Goal: Check status: Check status

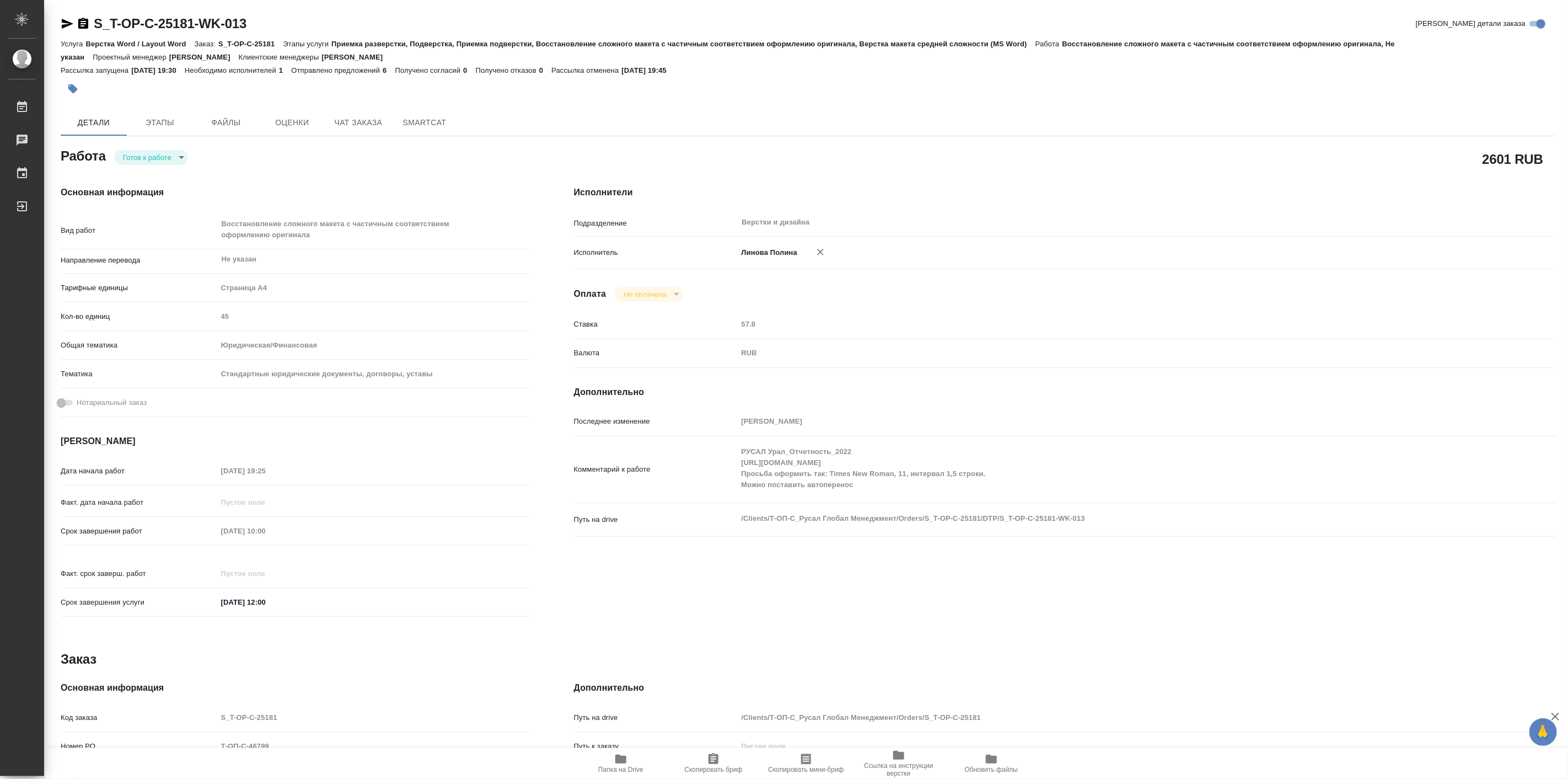
click at [629, 753] on span "Папка на Drive" at bounding box center [621, 763] width 79 height 21
click at [167, 155] on body "🙏 .cls-1 fill:#fff; AWATERA [PERSON_NAME] Работы 0 Чаты График Выйти S_T-OP-C-2…" at bounding box center [784, 390] width 1568 height 779
click at [162, 160] on li "В работе" at bounding box center [152, 157] width 77 height 18
type textarea "x"
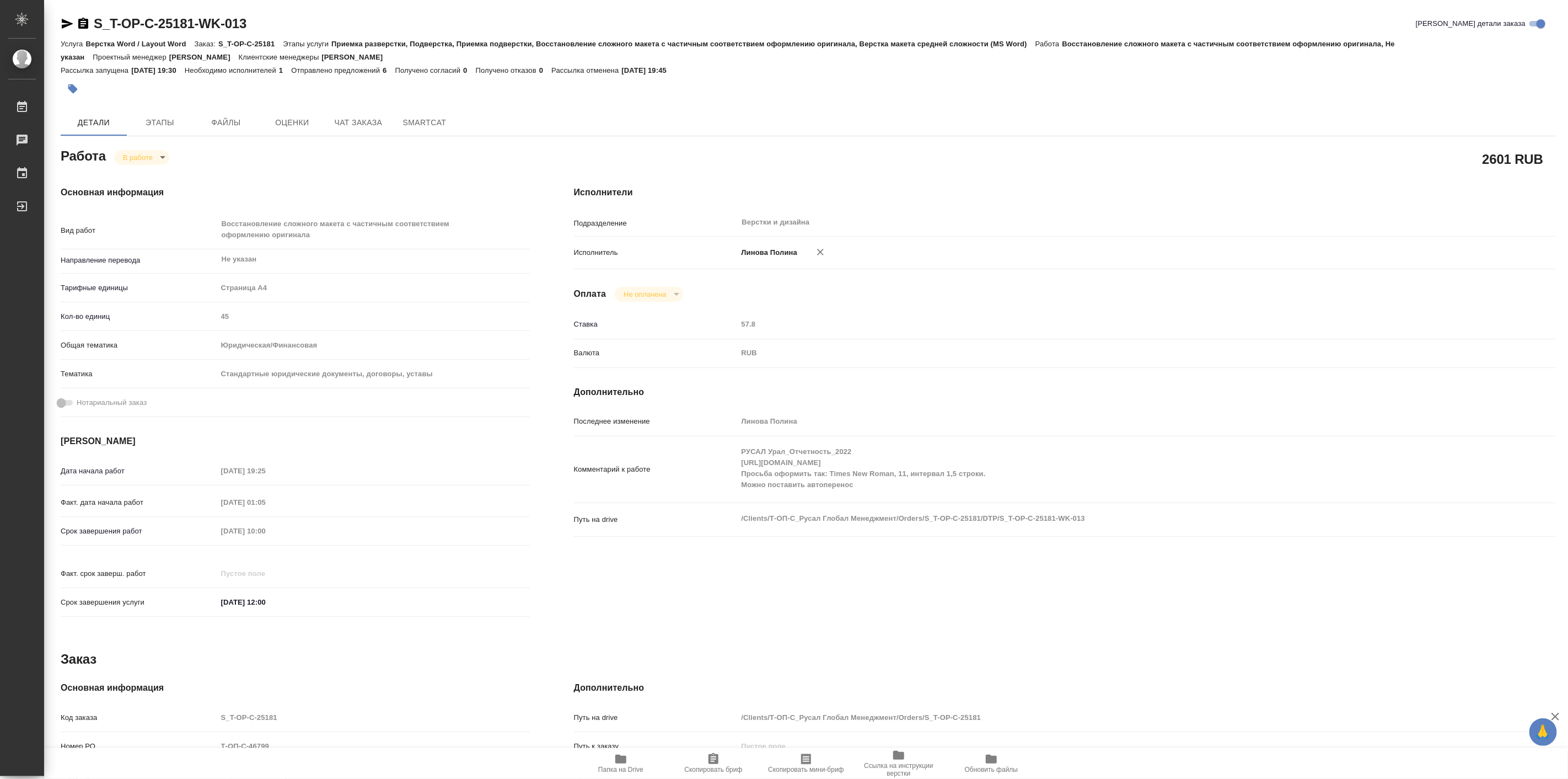
type textarea "x"
click at [162, 165] on div "Основная информация Вид работ Восстановление сложного макета с частичным соотве…" at bounding box center [295, 404] width 513 height 482
type textarea "x"
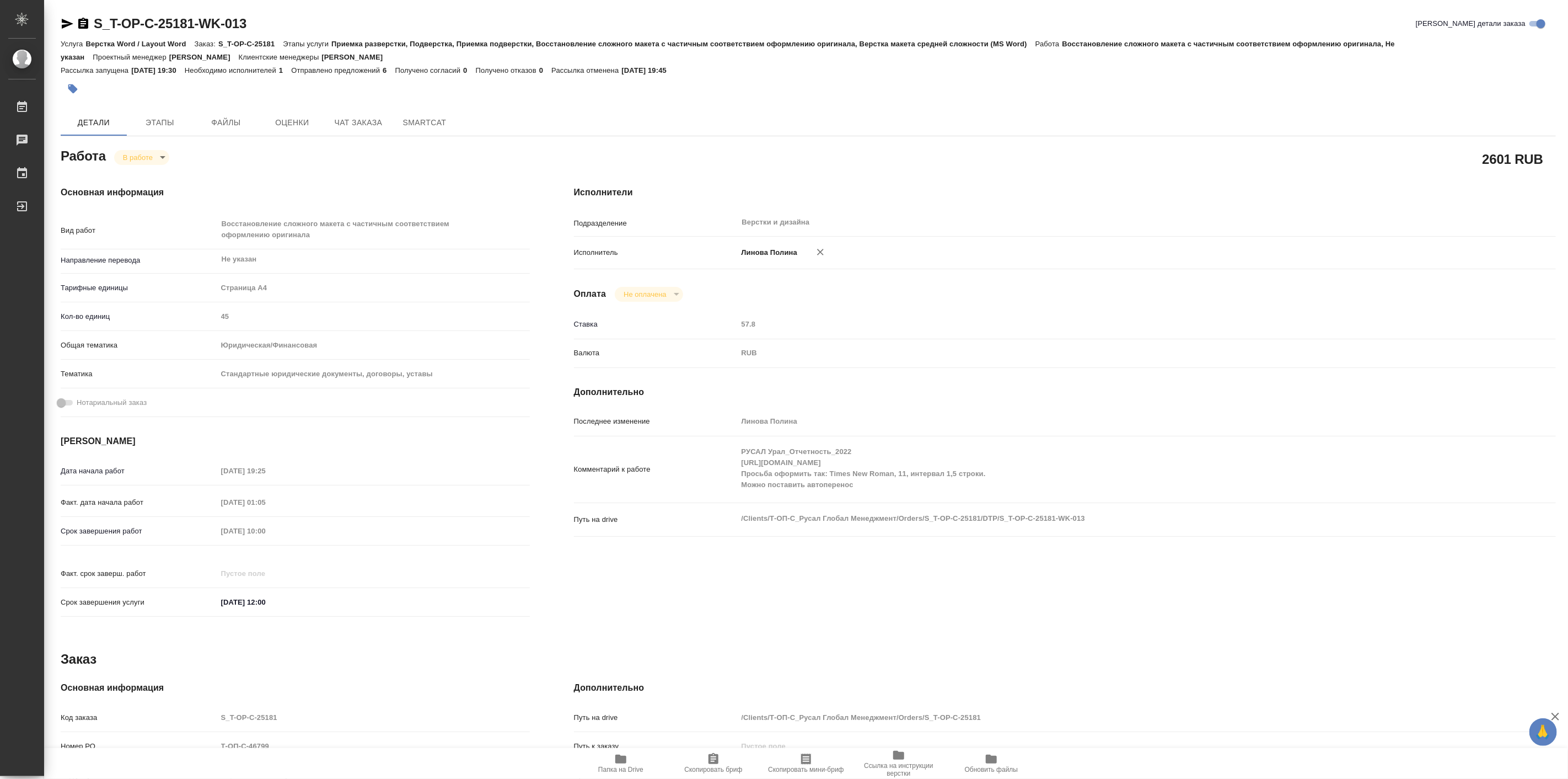
type textarea "x"
click at [160, 163] on body "🙏 .cls-1 fill:#fff; AWATERA [PERSON_NAME] Работы 0 Чаты График Выйти S_T-OP-C-2…" at bounding box center [784, 390] width 1568 height 779
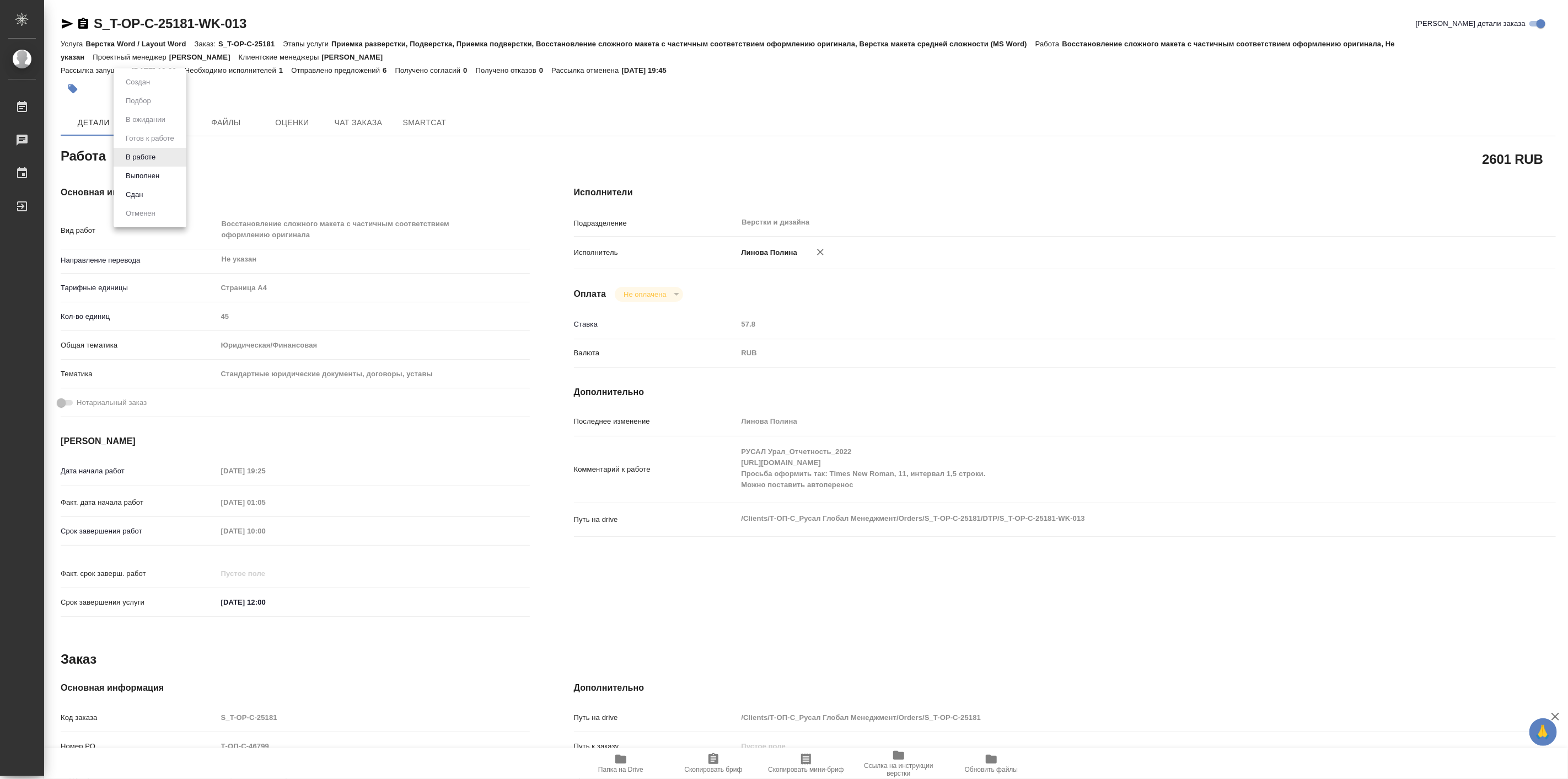
type textarea "x"
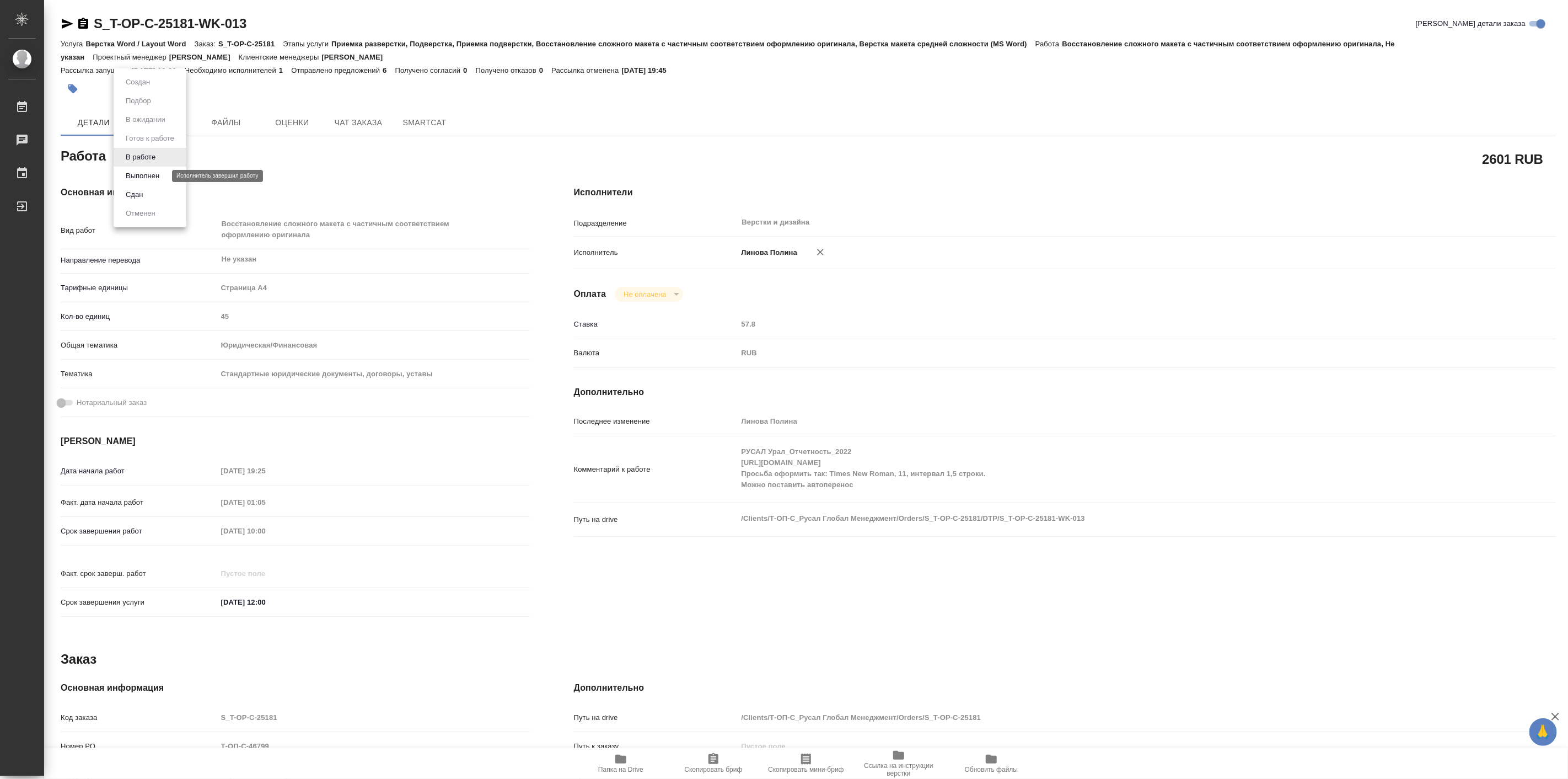
click at [158, 177] on button "Выполнен" at bounding box center [143, 175] width 40 height 12
type textarea "x"
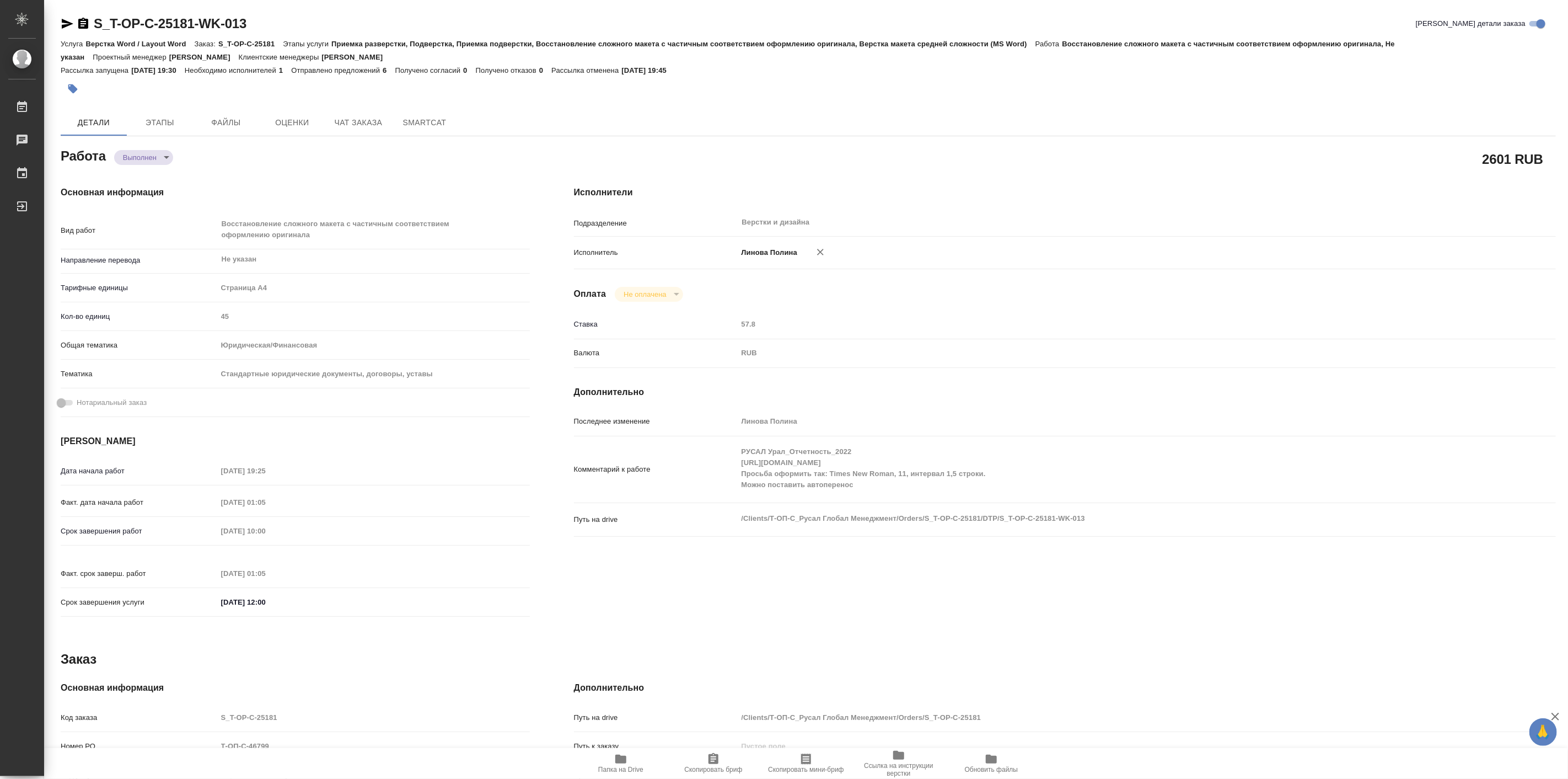
type textarea "x"
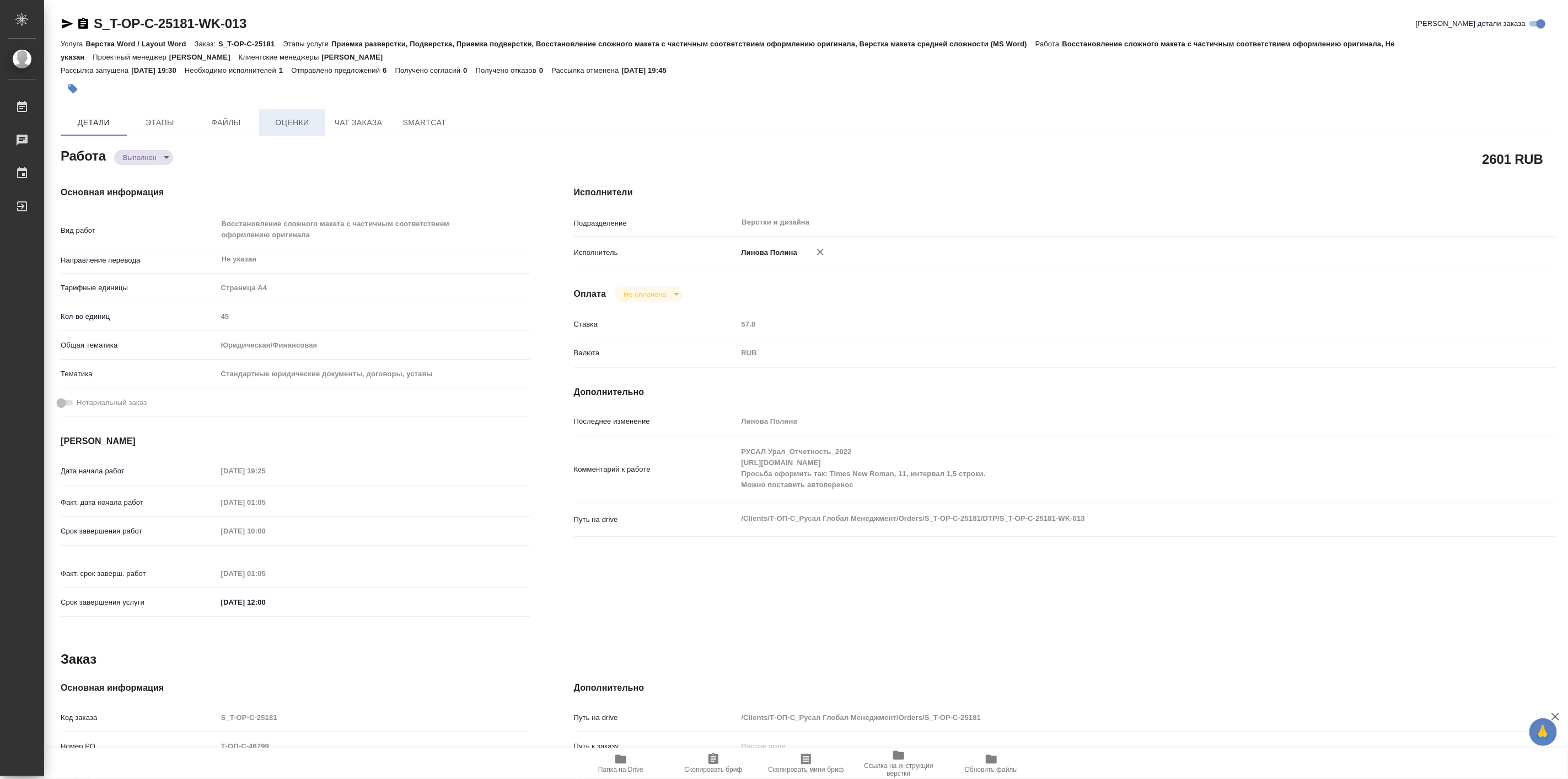
type textarea "x"
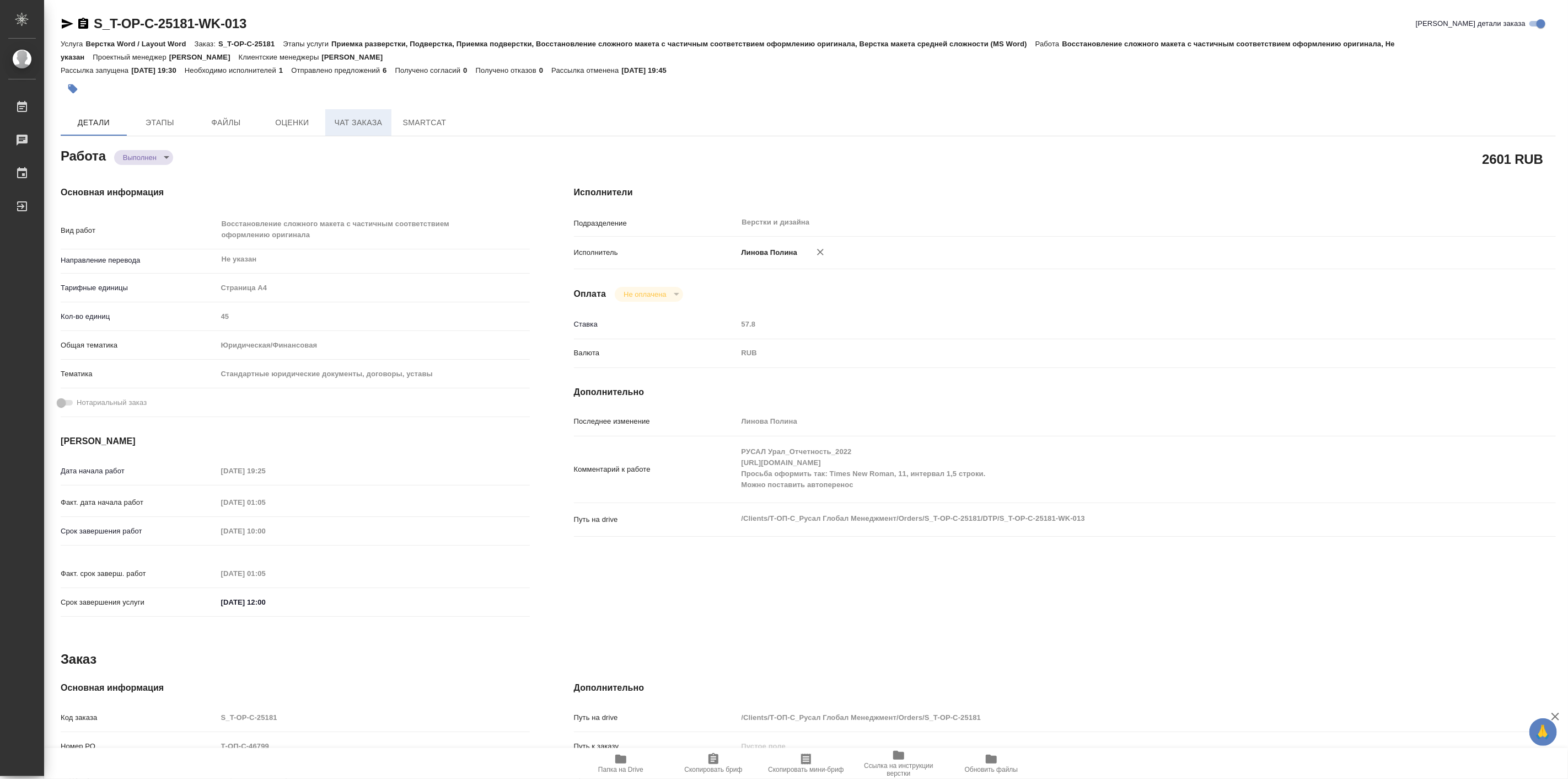
type textarea "x"
click at [340, 118] on span "Чат заказа" at bounding box center [358, 122] width 53 height 13
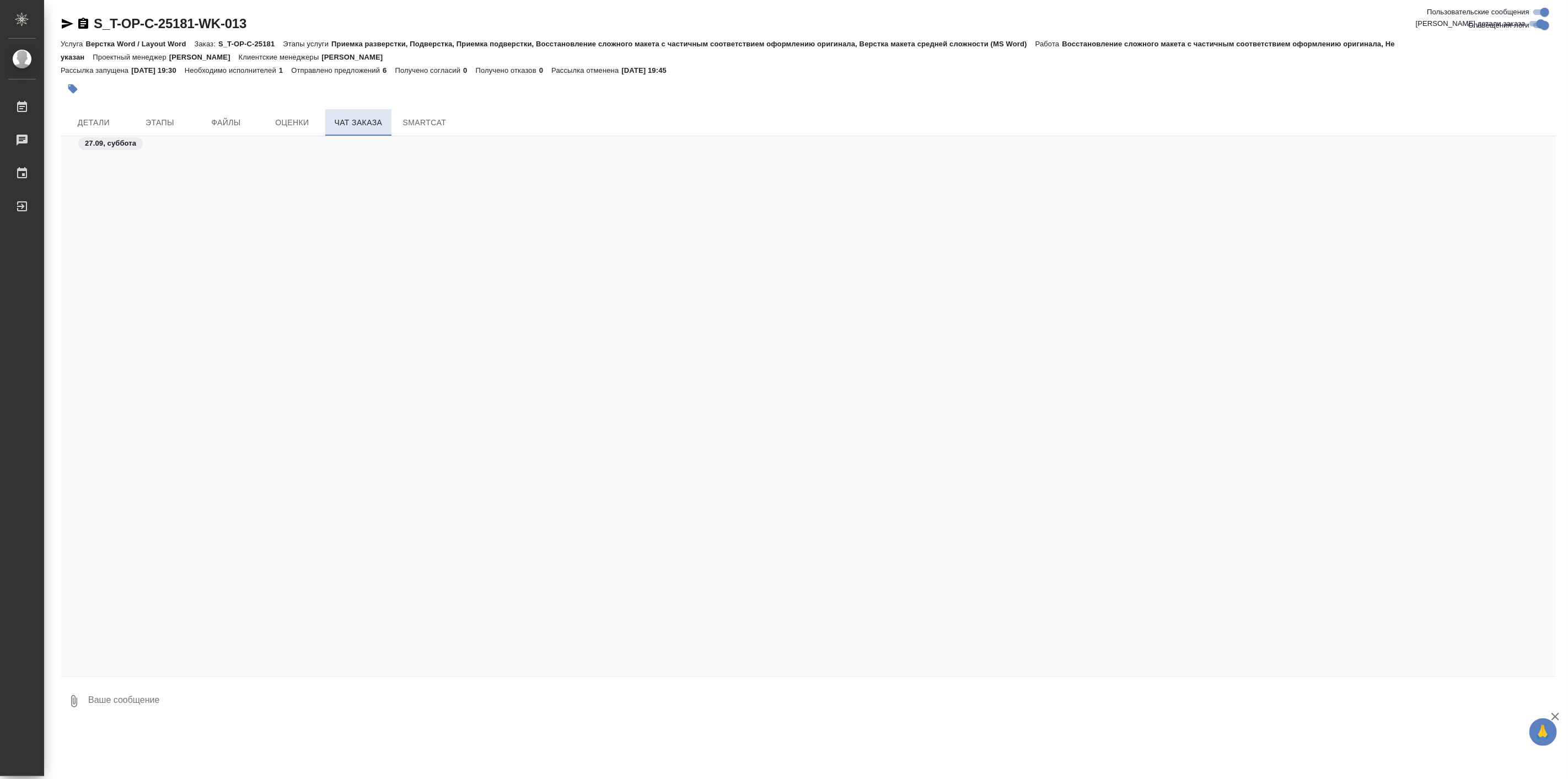
scroll to position [10079, 0]
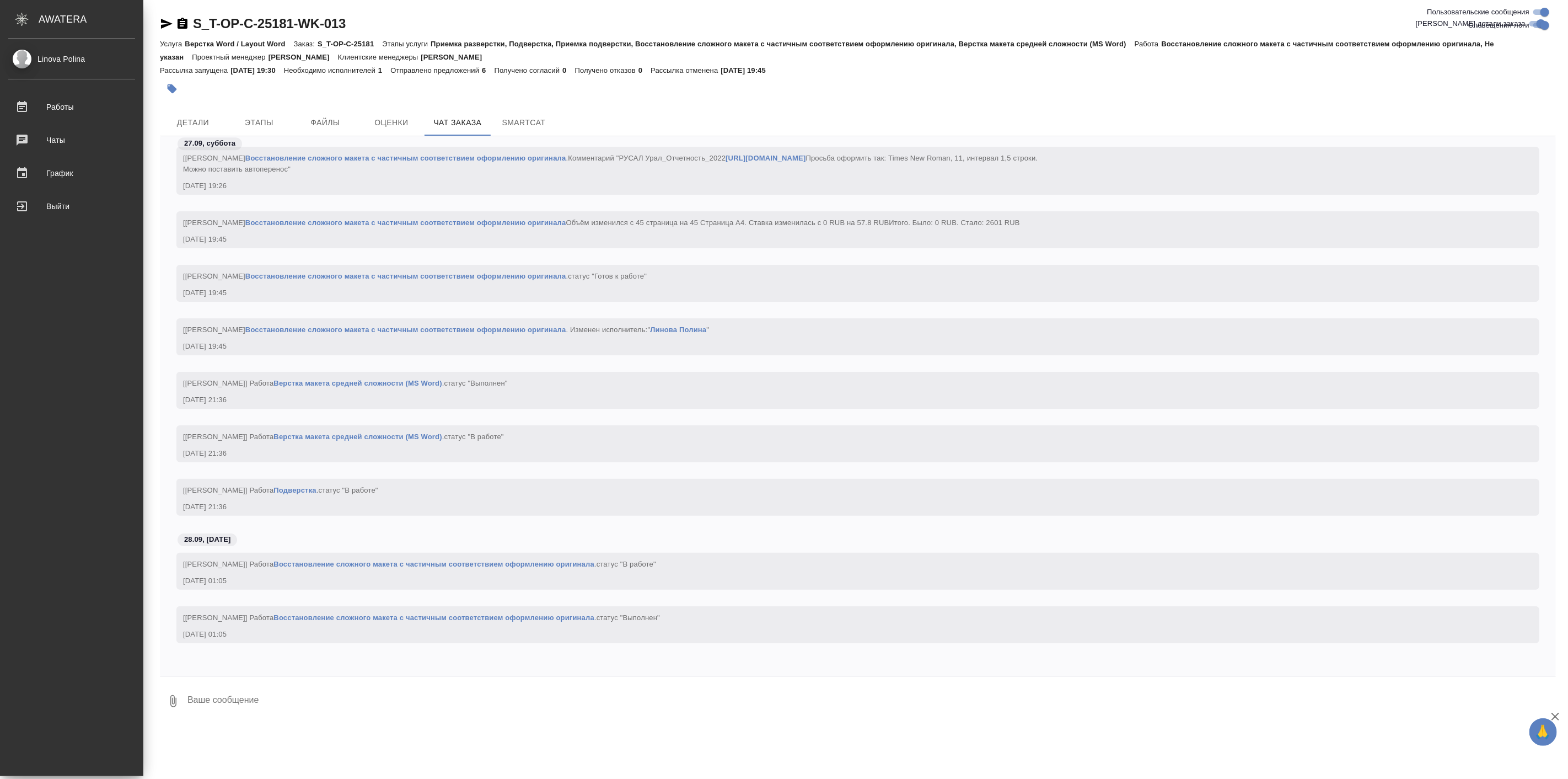
drag, startPoint x: 180, startPoint y: 266, endPoint x: 0, endPoint y: 648, distance: 422.3
drag, startPoint x: 0, startPoint y: 648, endPoint x: 768, endPoint y: 666, distance: 768.2
click at [768, 666] on div "27.09, [DATE] [[PERSON_NAME]] Работа Восстановление сложного макета с частичным…" at bounding box center [857, 406] width 1396 height 540
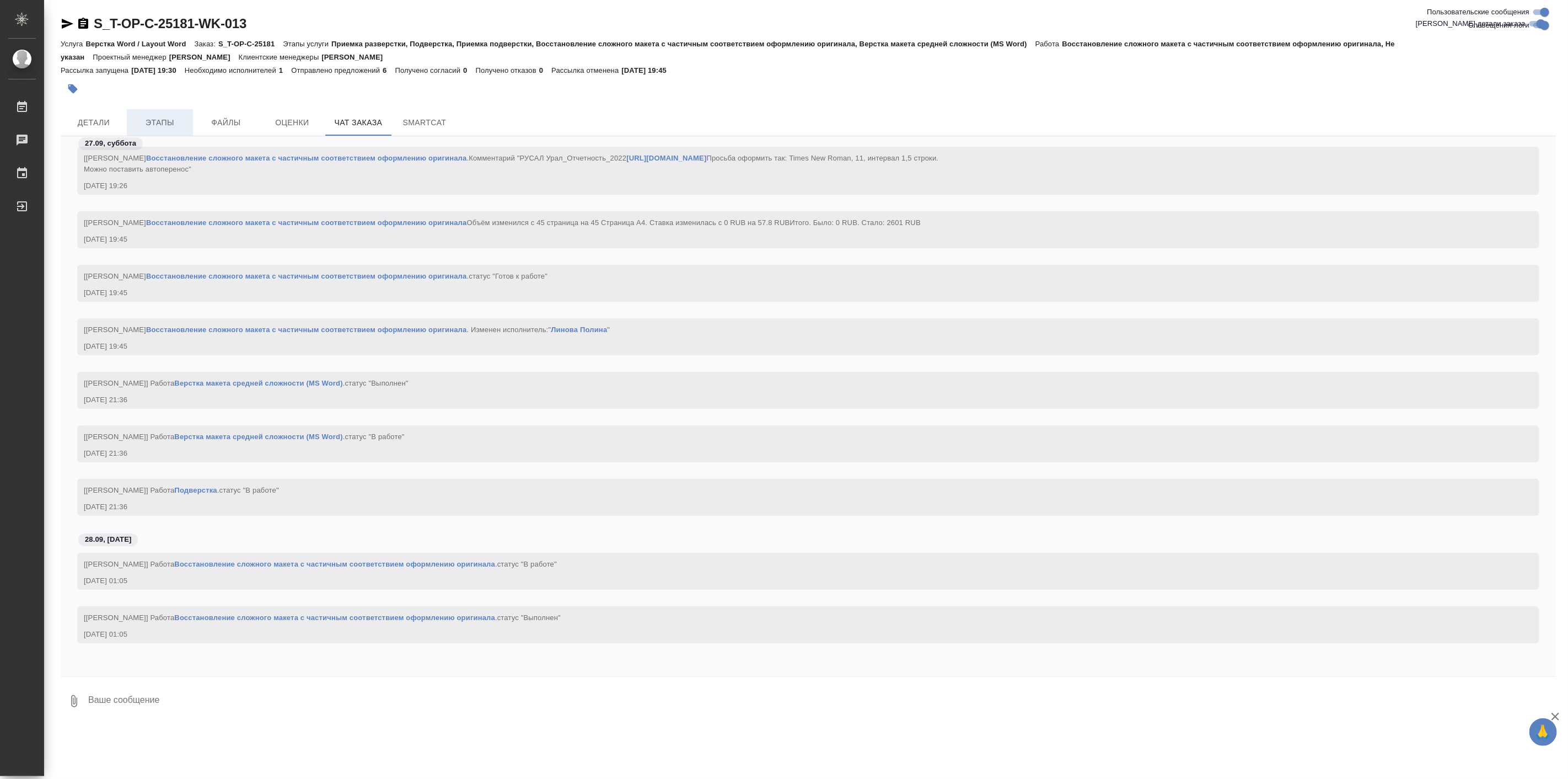
click at [167, 124] on span "Этапы" at bounding box center [160, 122] width 53 height 13
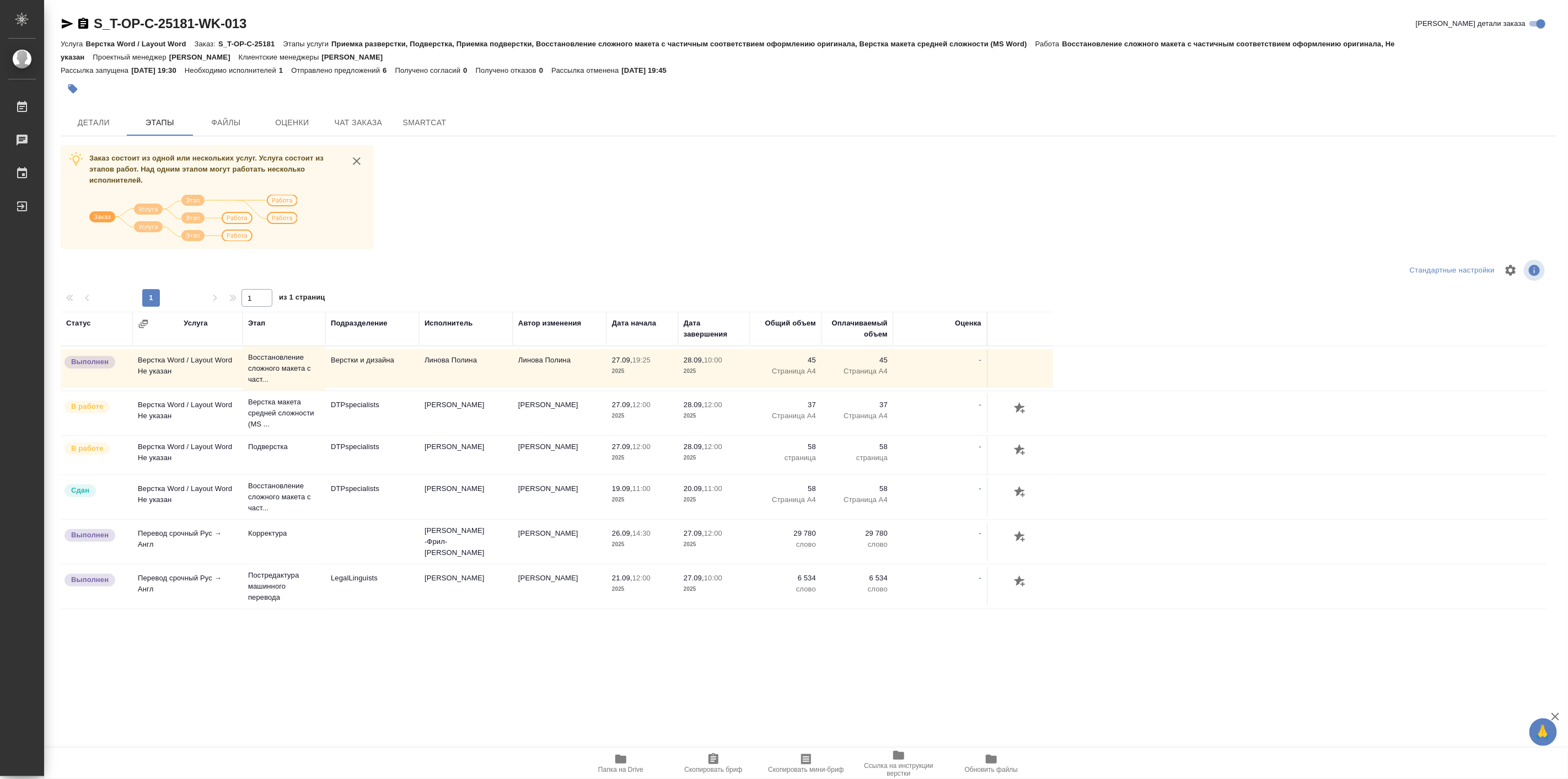
drag, startPoint x: 370, startPoint y: 368, endPoint x: 274, endPoint y: 631, distance: 280.0
click at [274, 631] on div "Статус Услуга Этап Подразделение Исполнитель Автор изменения Дата начала Дата з…" at bounding box center [804, 587] width 1486 height 551
click at [104, 120] on span "Детали" at bounding box center [94, 122] width 53 height 13
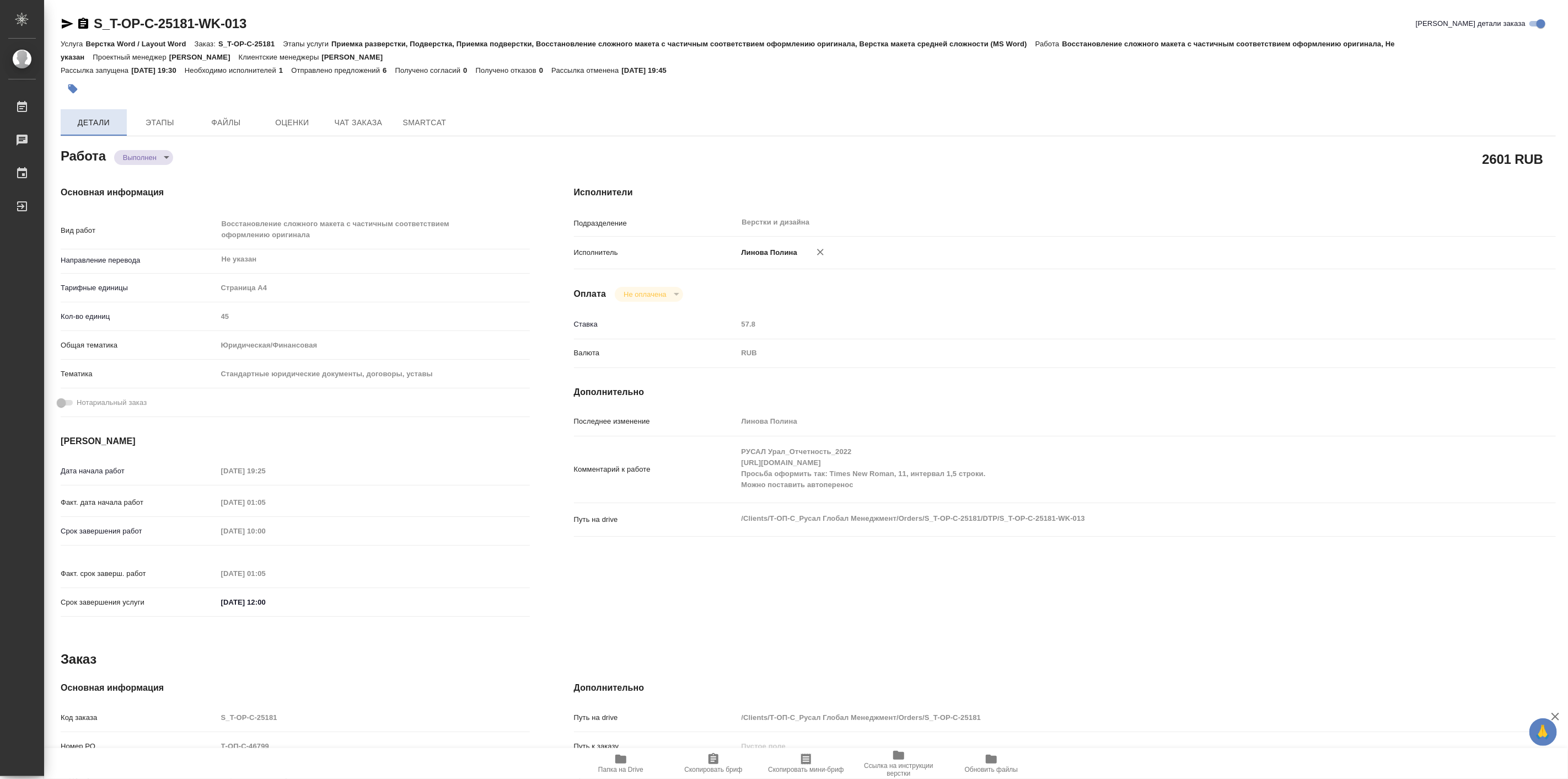
type textarea "x"
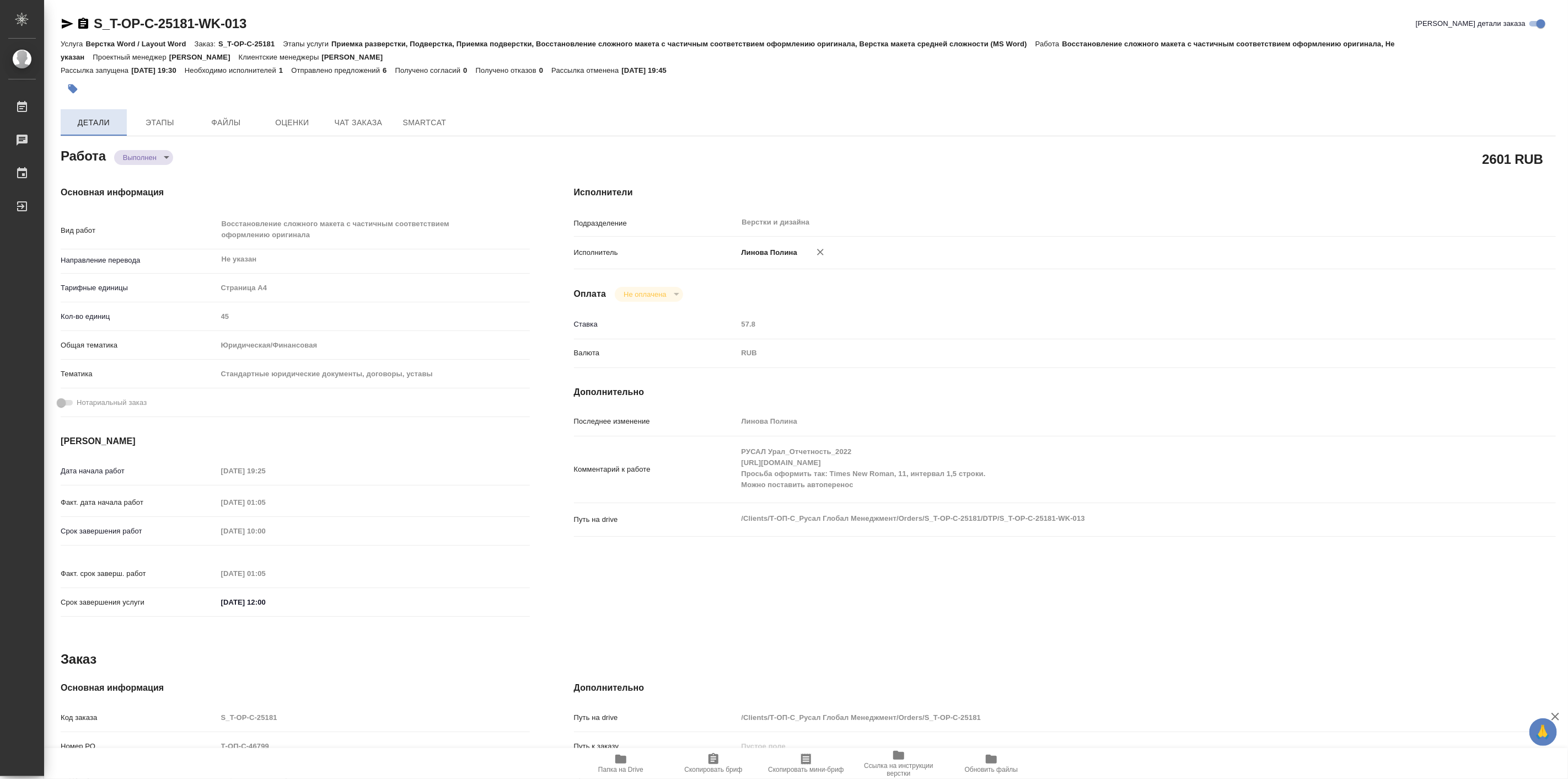
type textarea "x"
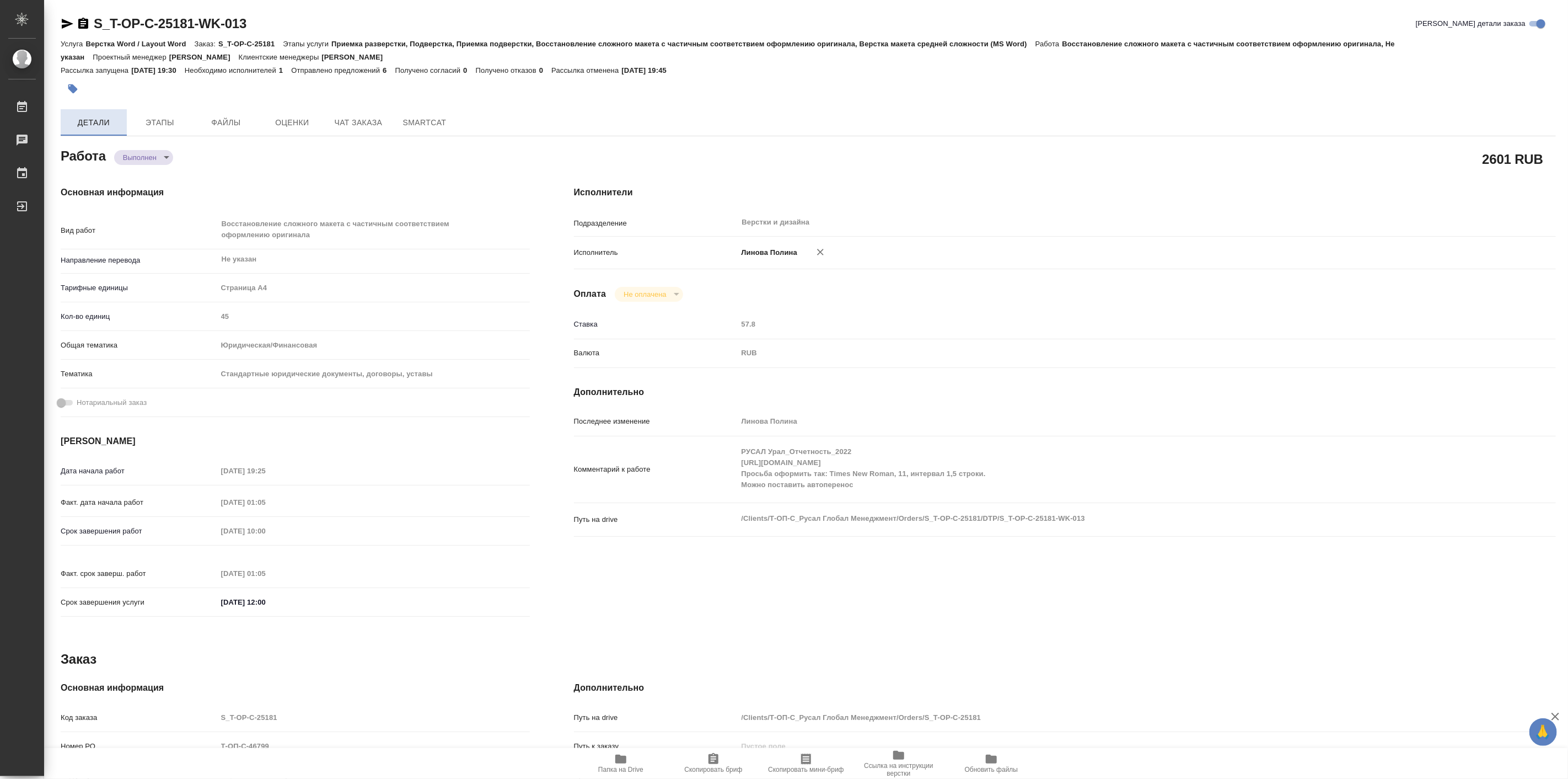
type textarea "x"
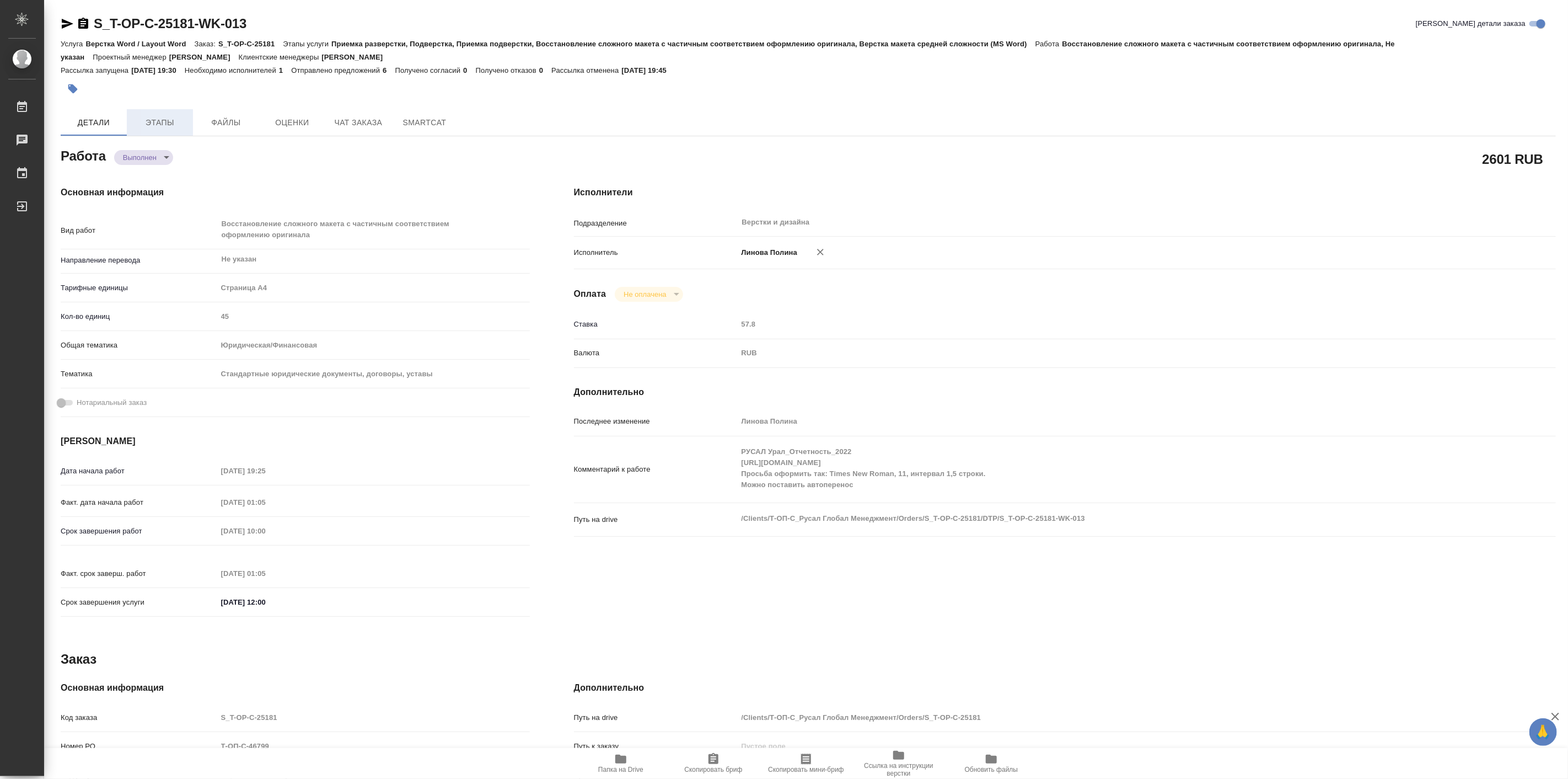
click at [177, 123] on span "Этапы" at bounding box center [160, 122] width 53 height 13
type textarea "x"
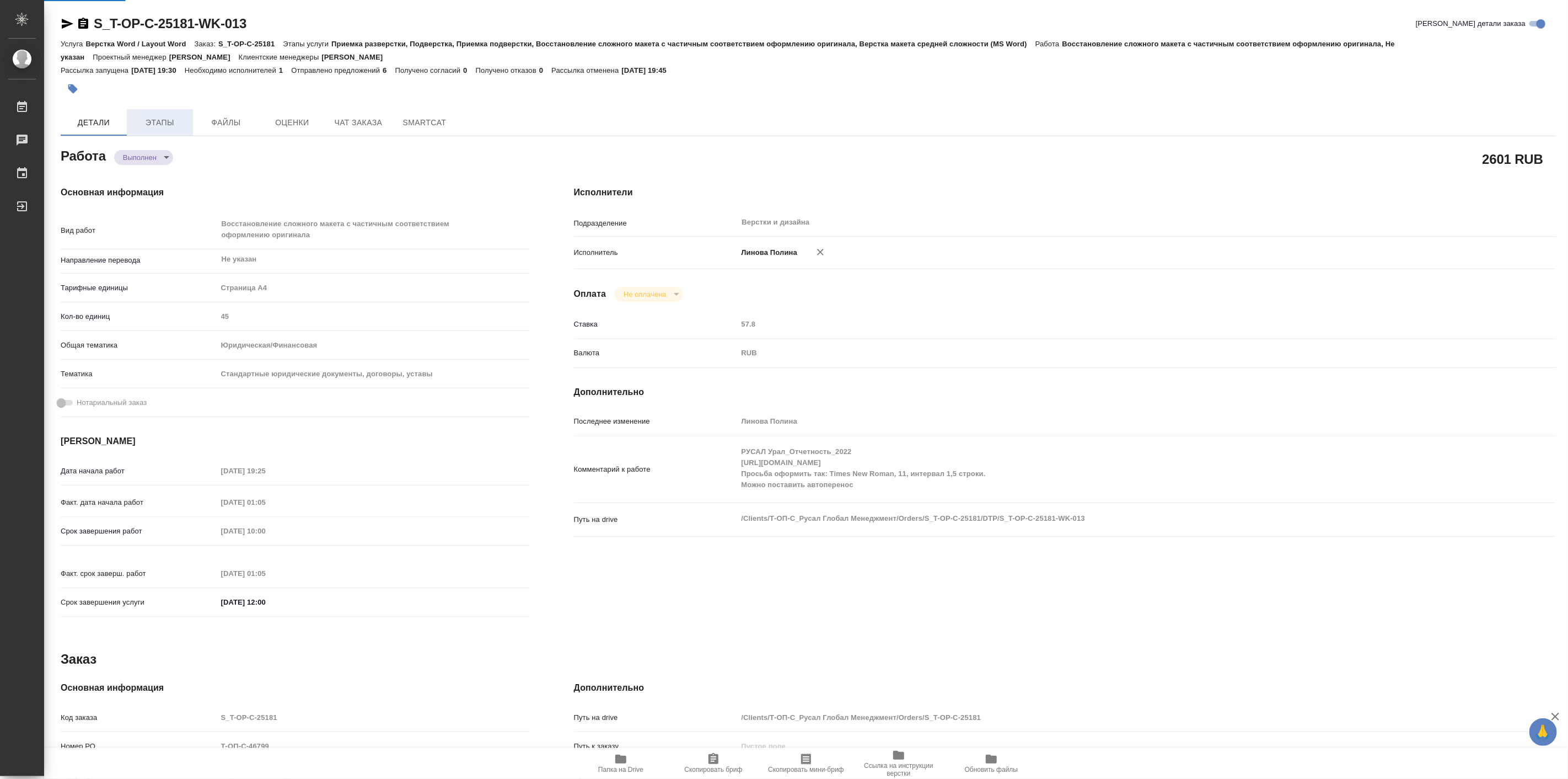
type textarea "x"
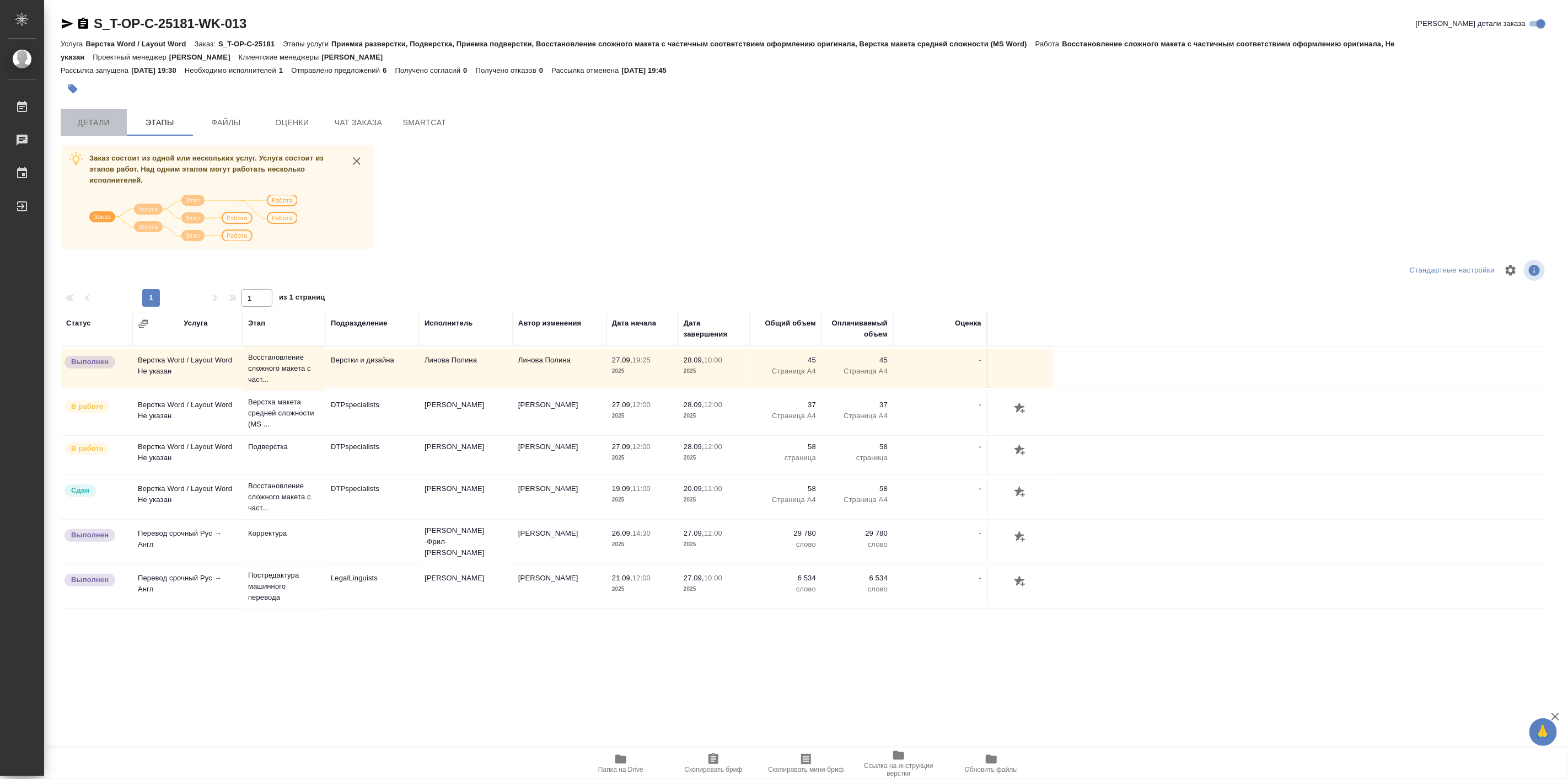
click at [100, 118] on span "Детали" at bounding box center [94, 122] width 53 height 13
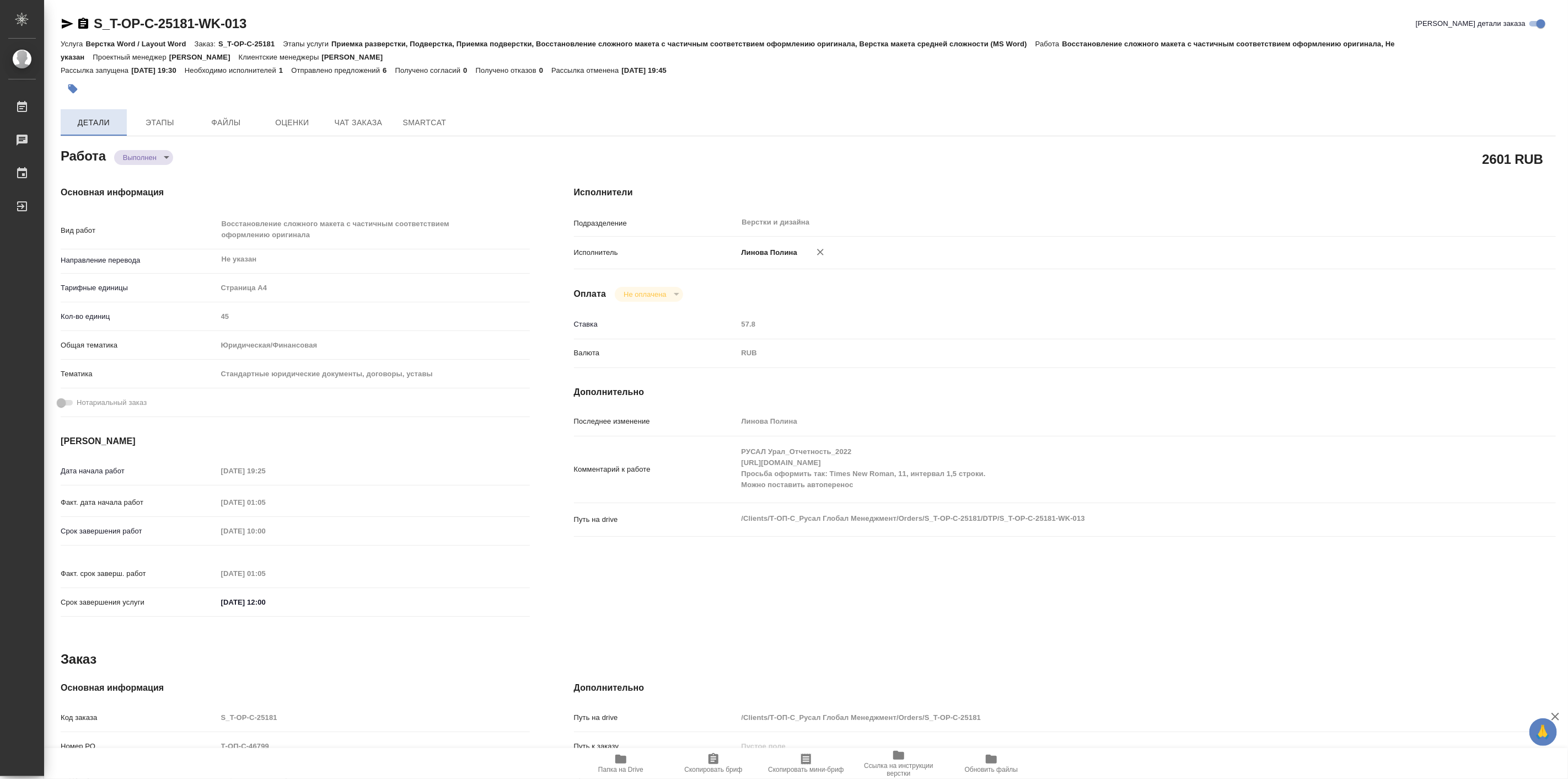
type textarea "x"
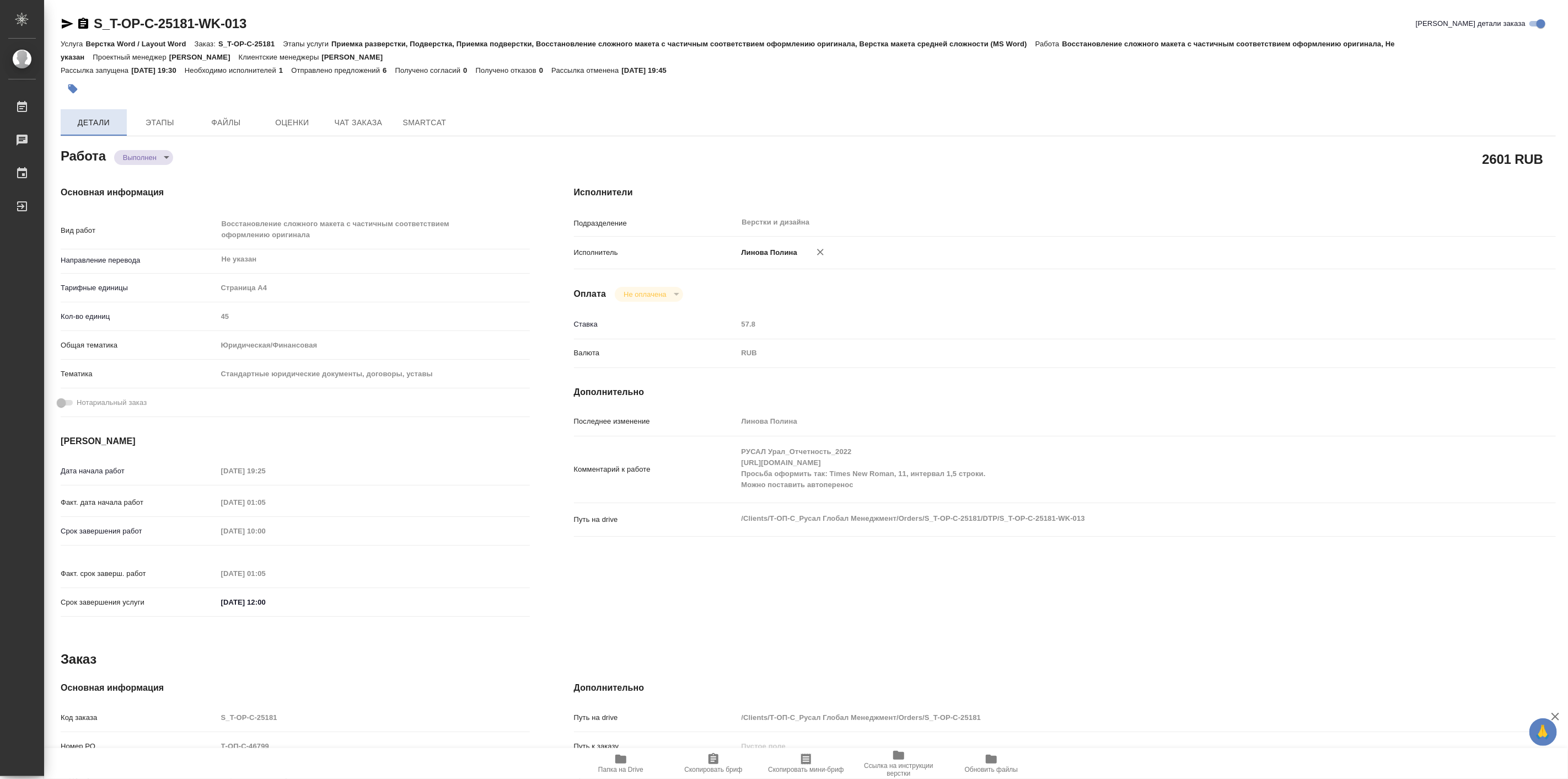
type textarea "x"
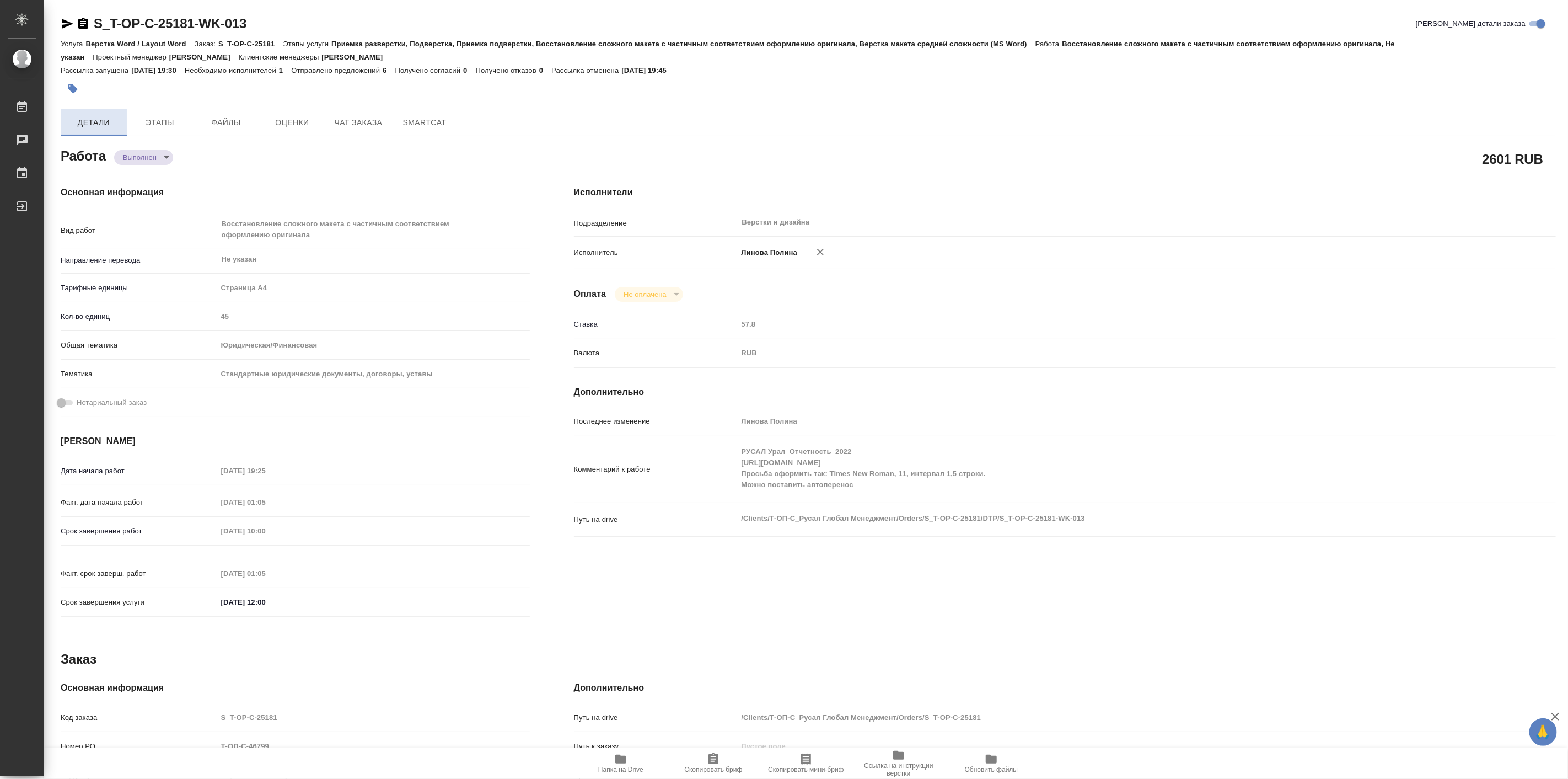
type textarea "x"
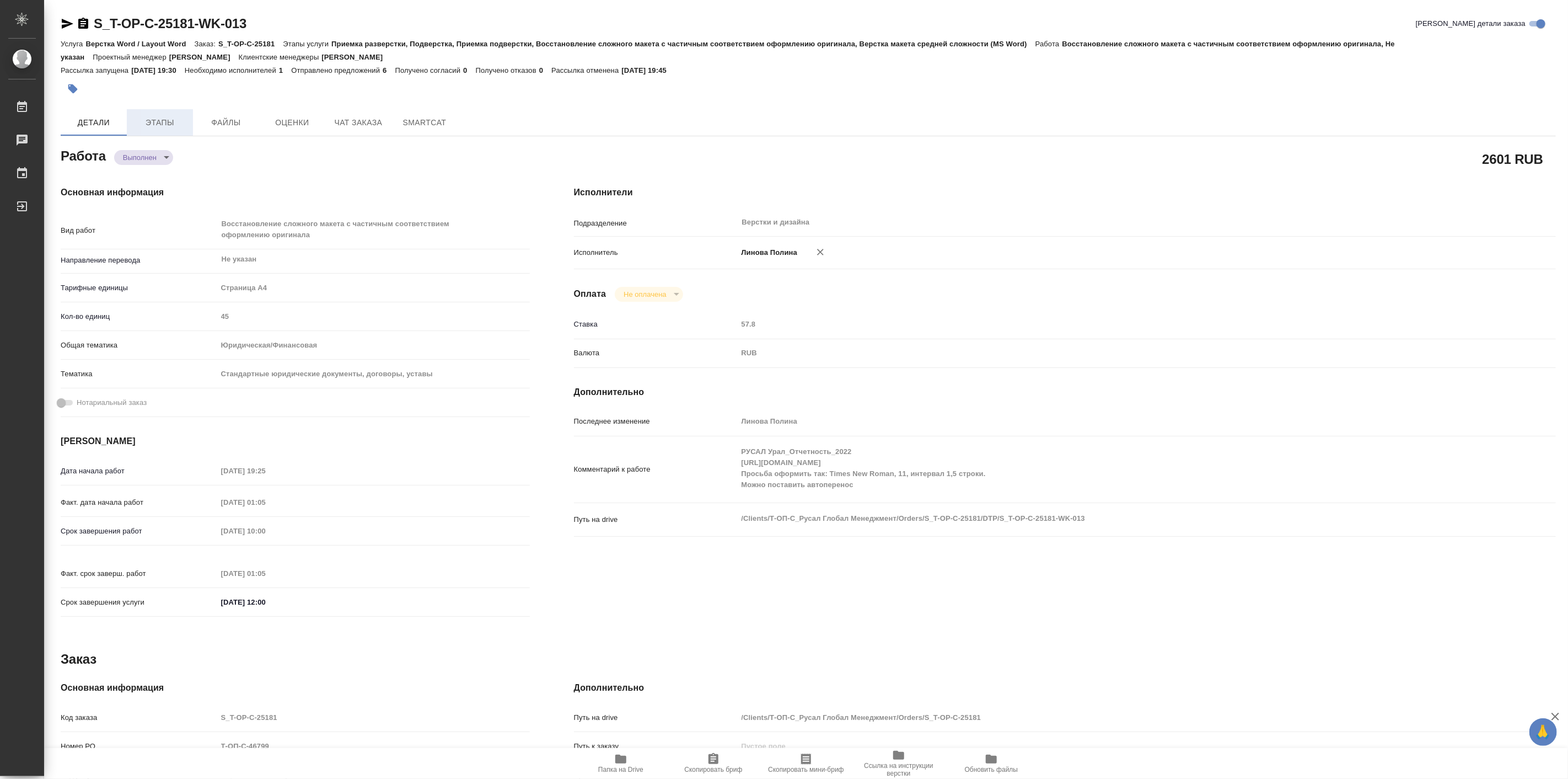
type textarea "x"
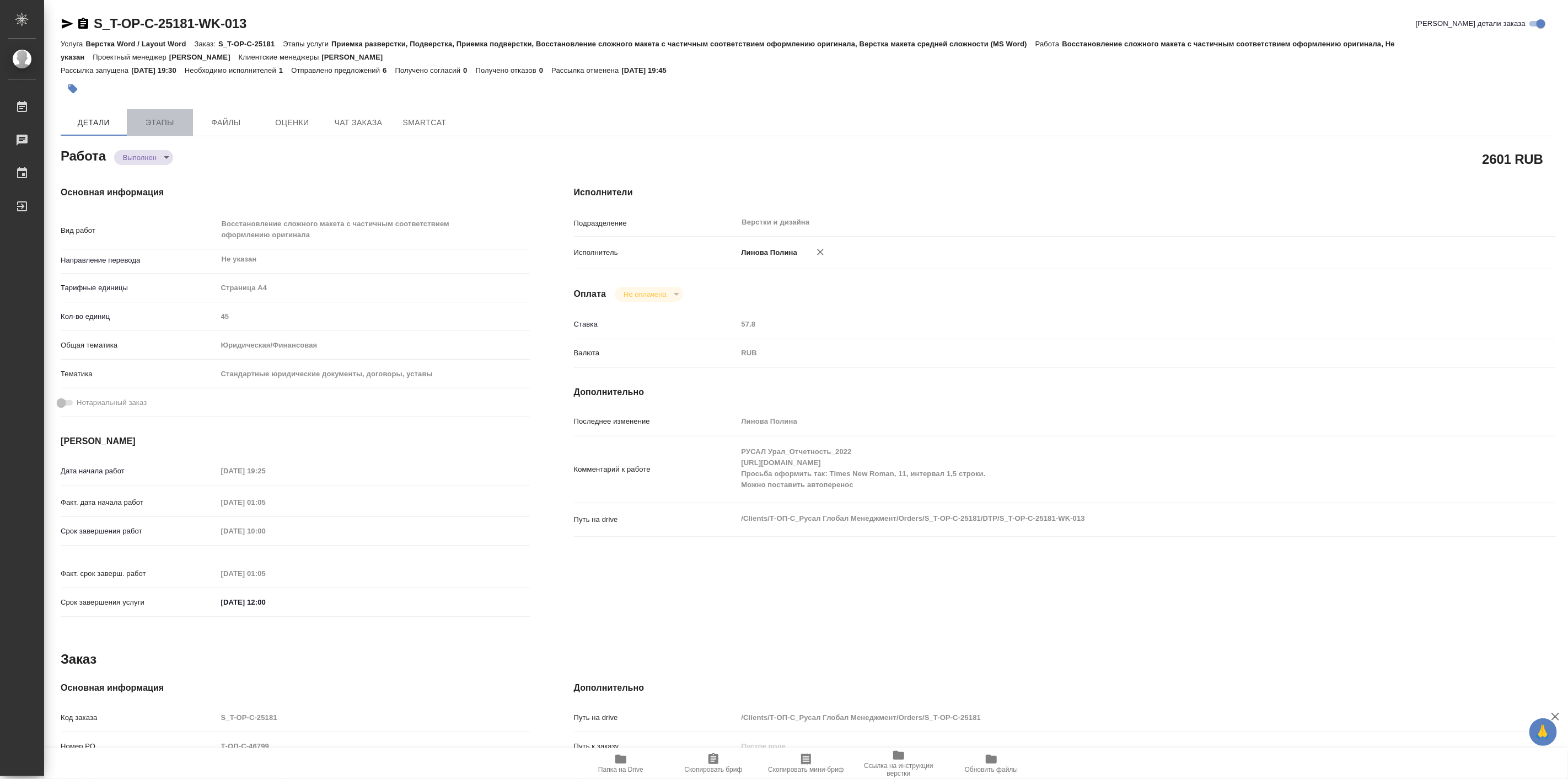
click at [183, 123] on span "Этапы" at bounding box center [160, 122] width 53 height 13
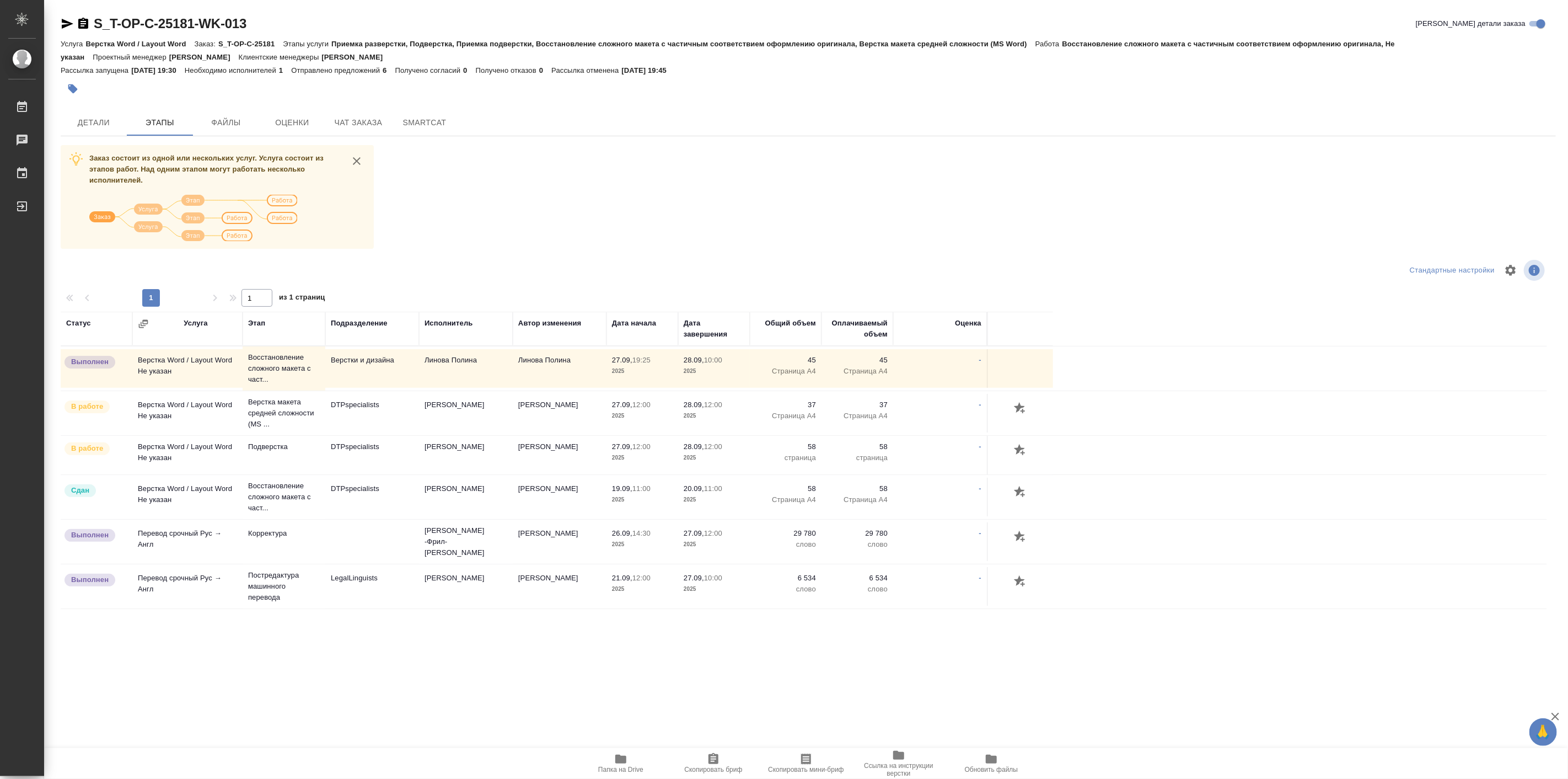
drag, startPoint x: 183, startPoint y: 123, endPoint x: 696, endPoint y: 251, distance: 528.7
click at [696, 251] on div "Заказ состоит из одной или нескольких услуг. Услуга состоит из этапов работ. На…" at bounding box center [808, 504] width 1495 height 718
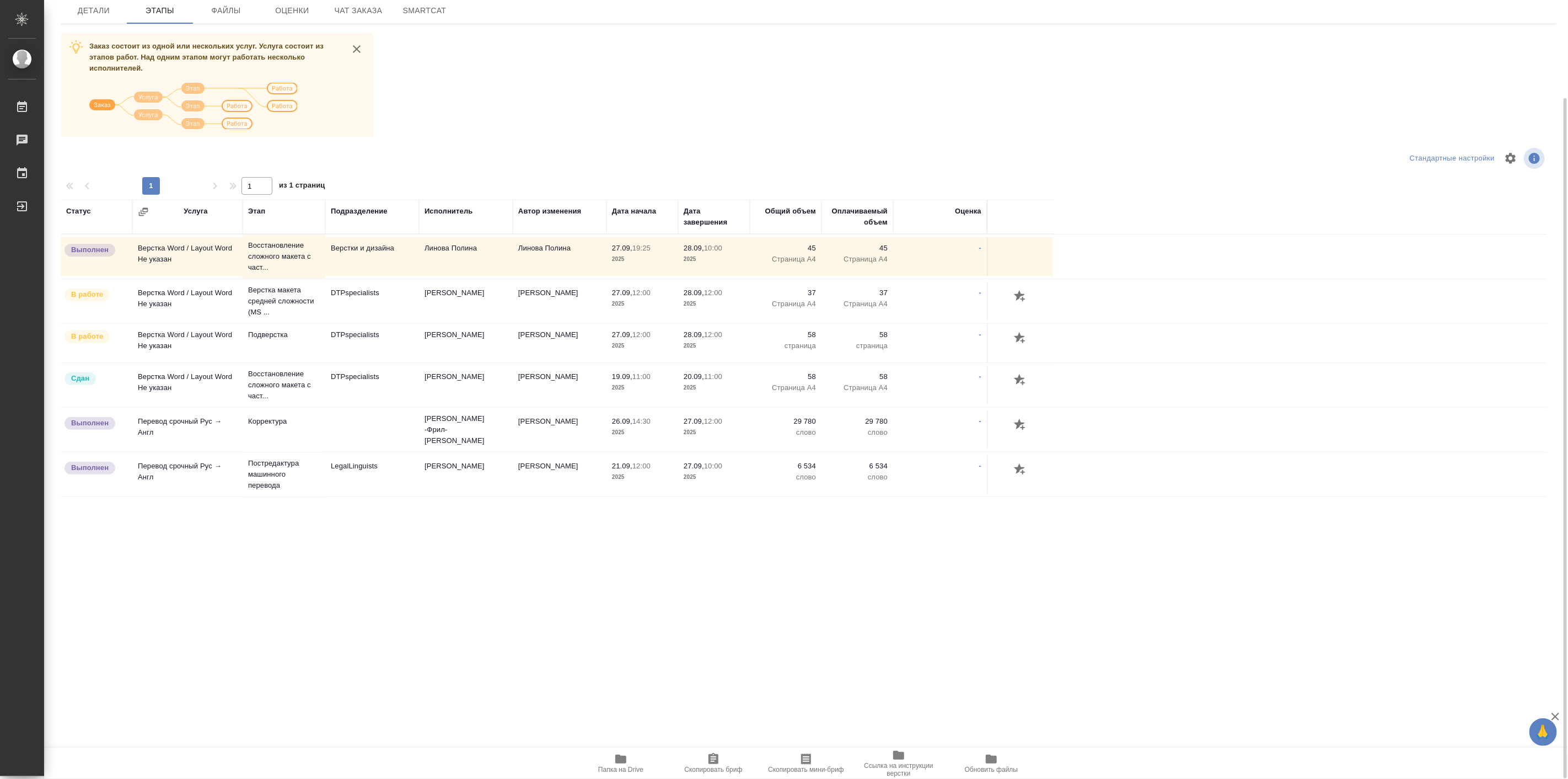
scroll to position [9, 0]
